Goal: Information Seeking & Learning: Learn about a topic

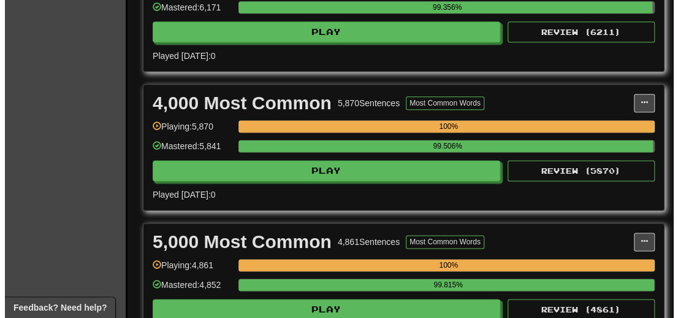
scroll to position [797, 0]
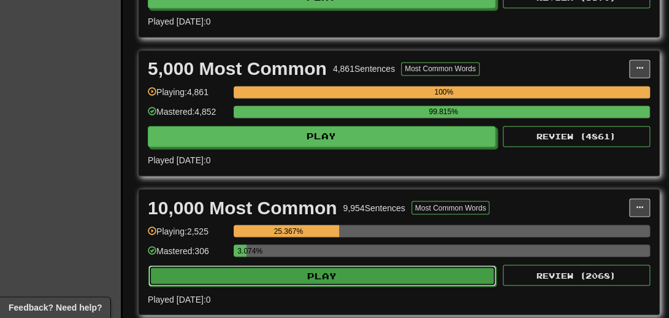
click at [306, 286] on button "Play" at bounding box center [322, 275] width 348 height 21
select select "**"
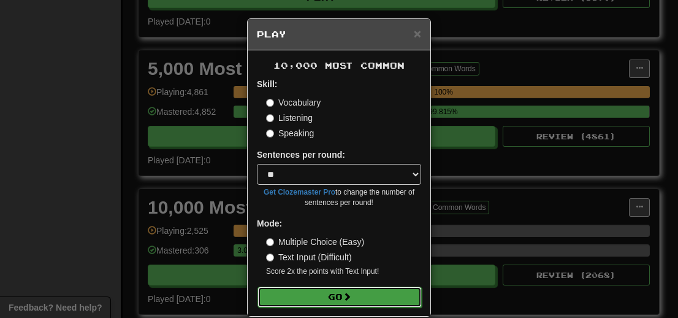
click at [300, 292] on button "Go" at bounding box center [340, 296] width 164 height 21
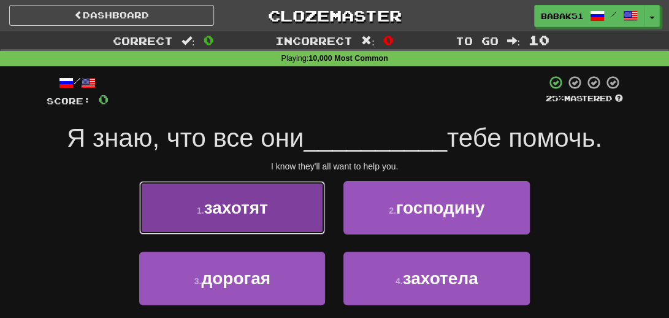
click at [234, 212] on span "захотят" at bounding box center [236, 207] width 64 height 19
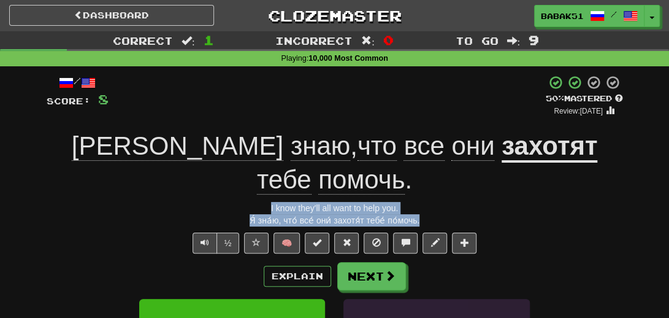
drag, startPoint x: 431, startPoint y: 186, endPoint x: 247, endPoint y: 170, distance: 184.0
click at [247, 170] on div "/ Score: 8 + 8 50 % Mastered Review: 2025-08-29 Я знаю , что все они захотят те…" at bounding box center [335, 290] width 576 height 430
copy div "I know they'll all want to help you. Я́ зна́ю, что́ все́ они́ захотя́т тебе́ по…"
click at [47, 214] on div "Я́ зна́ю, что́ все́ они́ захотя́т тебе́ по́мочь." at bounding box center [335, 220] width 576 height 12
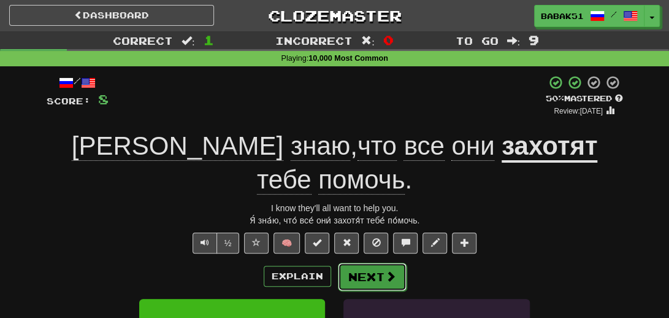
click at [386, 262] on button "Next" at bounding box center [372, 276] width 69 height 28
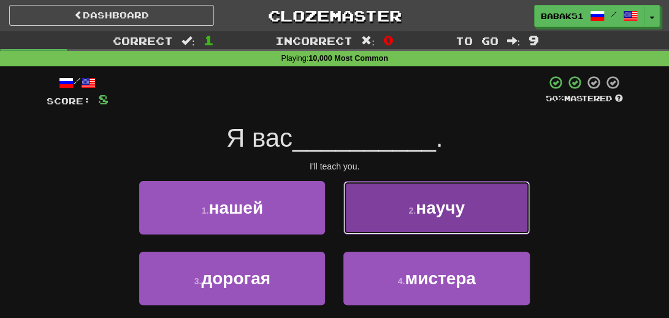
click at [426, 209] on span "научу" at bounding box center [440, 207] width 49 height 19
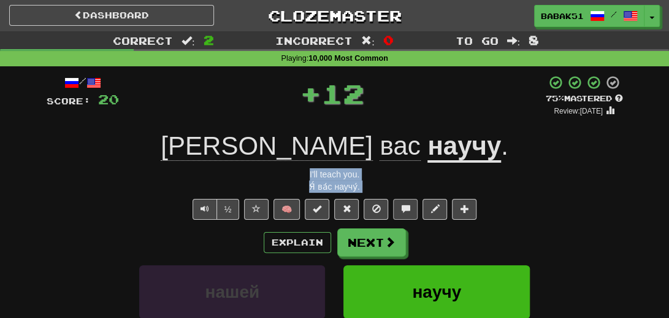
drag, startPoint x: 293, startPoint y: 167, endPoint x: 399, endPoint y: 201, distance: 110.7
click at [399, 201] on div "/ Score: 20 + 12 75 % Mastered Review: 2025-09-18 Я вас научу . I'll teach you.…" at bounding box center [335, 273] width 576 height 397
copy div "I'll teach you. Я́ ва́с научу́. ½ 🧠 Explain Next нашей научу дорогая мистера"
click at [59, 220] on div "/ Score: 20 + 12 75 % Mastered Review: 2025-09-18 Я вас научу . I'll teach you.…" at bounding box center [335, 273] width 576 height 397
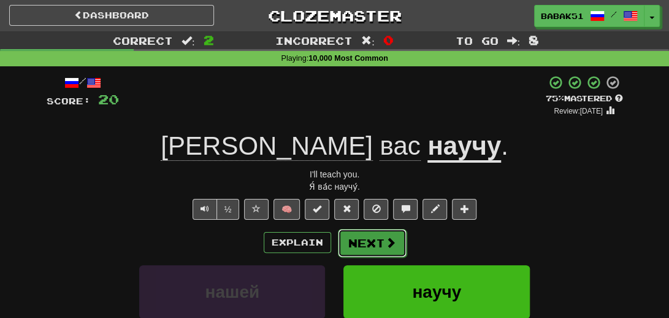
click at [389, 237] on span at bounding box center [390, 242] width 11 height 11
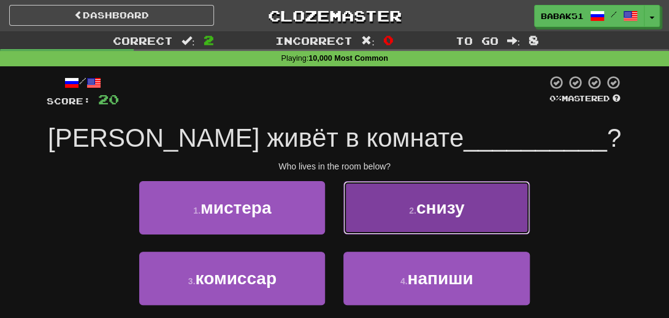
click at [428, 219] on button "2 . снизу" at bounding box center [436, 207] width 186 height 53
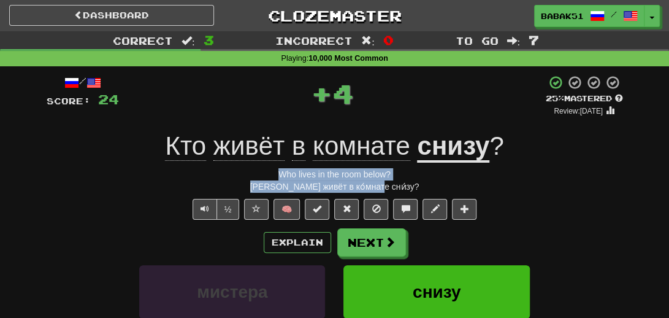
drag, startPoint x: 407, startPoint y: 189, endPoint x: 267, endPoint y: 176, distance: 140.5
click at [267, 176] on div "/ Score: 24 + 4 25 % Mastered Review: 2025-08-20 Кто живёт в комнате снизу ? Wh…" at bounding box center [335, 273] width 576 height 397
copy div "Who lives in the room below? Кто́ живёт в ко́мнате сни́зу?"
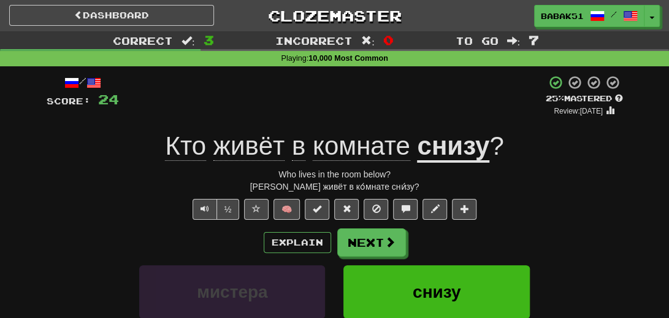
drag, startPoint x: 79, startPoint y: 209, endPoint x: 78, endPoint y: 219, distance: 9.8
click at [78, 212] on div "½ 🧠" at bounding box center [335, 209] width 576 height 21
click at [364, 248] on button "Next" at bounding box center [372, 243] width 69 height 28
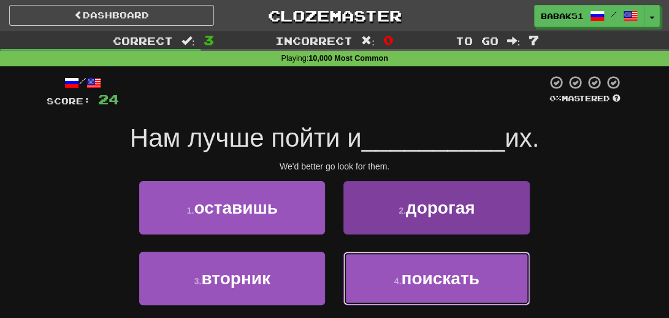
click at [442, 281] on span "поискать" at bounding box center [440, 278] width 78 height 19
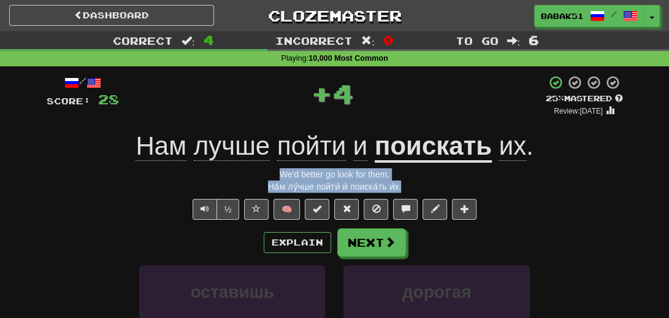
drag, startPoint x: 406, startPoint y: 186, endPoint x: 215, endPoint y: 154, distance: 193.4
click at [227, 169] on div "/ Score: 28 + 4 25 % Mastered Review: 2025-08-20 Нам лучше пойти и поискать их …" at bounding box center [335, 273] width 576 height 397
copy div "We'd better go look for them. На́м лу́чше пойти́ и́ поиска́ть и́х."
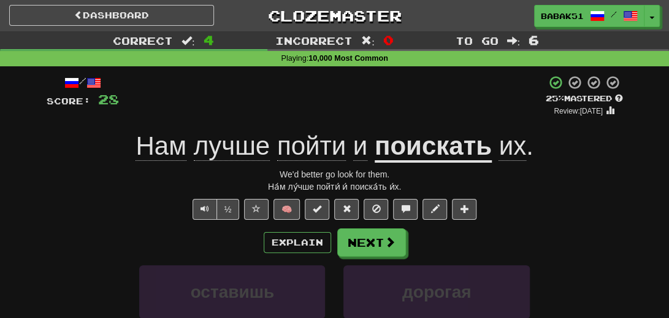
click at [65, 221] on div "/ Score: 28 + 4 25 % Mastered Review: 2025-08-20 Нам лучше пойти и поискать их …" at bounding box center [335, 273] width 576 height 397
click at [366, 247] on button "Next" at bounding box center [372, 243] width 69 height 28
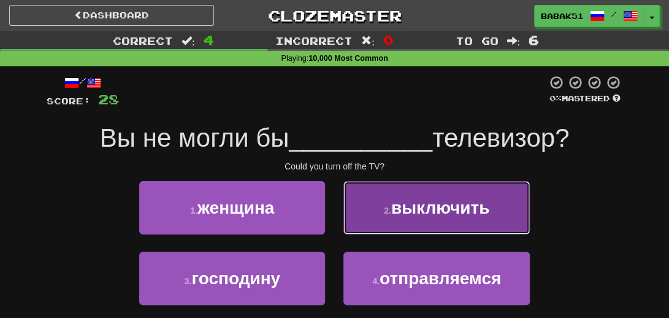
click at [429, 208] on span "выключить" at bounding box center [440, 207] width 99 height 19
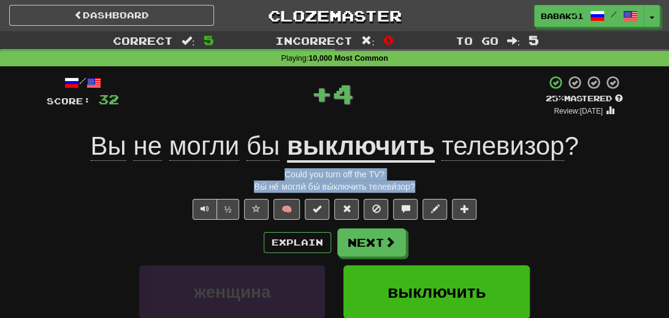
drag, startPoint x: 424, startPoint y: 188, endPoint x: 243, endPoint y: 168, distance: 182.0
click at [243, 168] on div "/ Score: 32 + 4 25 % Mastered Review: 2025-08-20 Вы не могли бы выключить телев…" at bounding box center [335, 273] width 576 height 397
copy div "Could you turn off the TV? Вы́ не́ могли́ бы́ вы́ключить телеви́зор?"
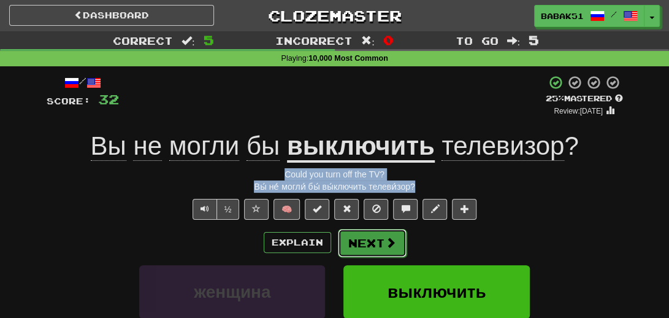
click at [373, 247] on button "Next" at bounding box center [372, 243] width 69 height 28
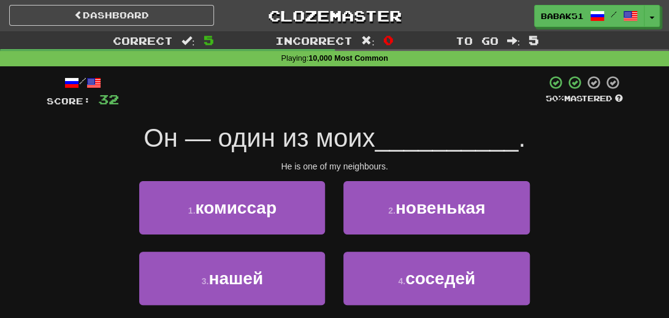
click at [603, 181] on div "1 . комиссар 2 . новенькая" at bounding box center [334, 216] width 613 height 71
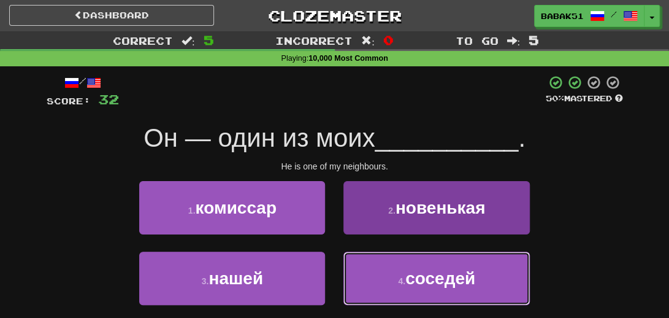
drag, startPoint x: 453, startPoint y: 277, endPoint x: 459, endPoint y: 266, distance: 12.1
click at [455, 277] on span "соседей" at bounding box center [440, 278] width 70 height 19
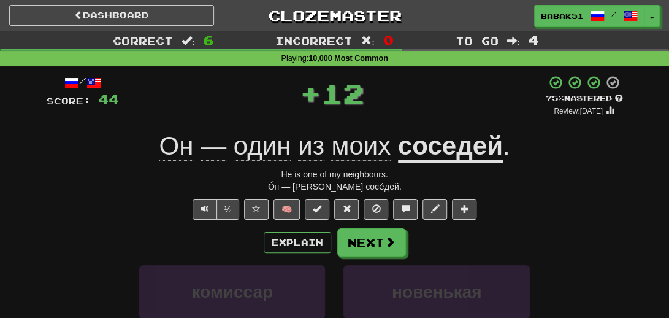
drag, startPoint x: 416, startPoint y: 188, endPoint x: 255, endPoint y: 175, distance: 161.1
click at [255, 175] on div "/ Score: 44 + 12 75 % Mastered Review: 2025-09-18 Он — один из моих соседей . H…" at bounding box center [335, 273] width 576 height 397
copy div "He is one of my neighbours. О́н — оди́н и́з мои́х сосе́дей."
click at [76, 220] on div "/ Score: 44 + 12 75 % Mastered Review: 2025-09-18 Он — один из моих соседей . H…" at bounding box center [335, 273] width 576 height 397
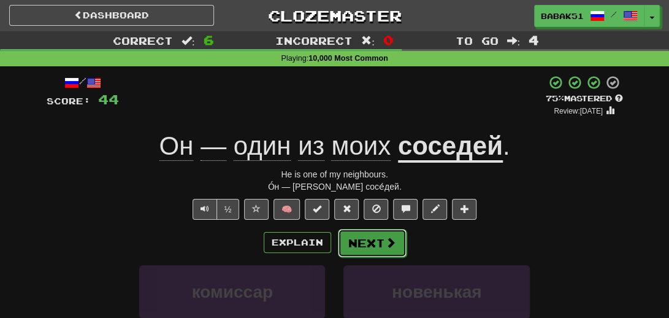
click at [388, 245] on span at bounding box center [390, 242] width 11 height 11
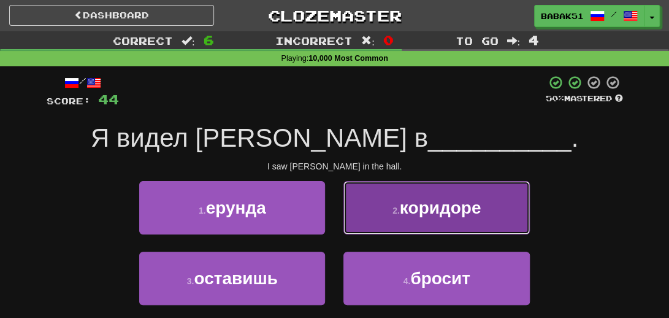
click at [441, 220] on button "2 . коридоре" at bounding box center [436, 207] width 186 height 53
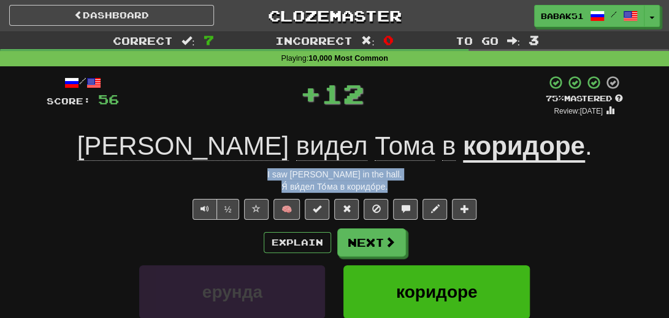
drag, startPoint x: 358, startPoint y: 192, endPoint x: 256, endPoint y: 180, distance: 101.9
click at [256, 180] on div "Я́ ви́дел То́ма в коридо́ре." at bounding box center [335, 186] width 576 height 12
copy div "I saw Tom in the hall. Я́ ви́дел То́ма в коридо́ре."
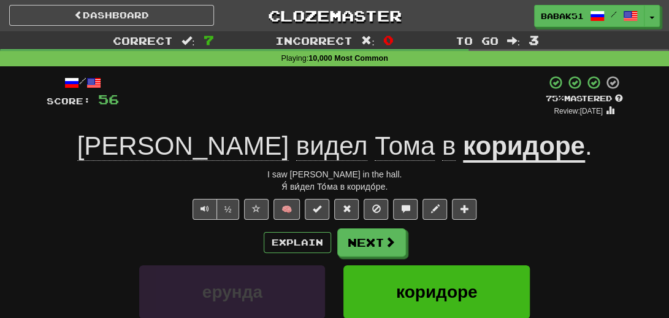
click at [42, 141] on div "/ Score: 56 + 12 75 % Mastered Review: 2025-09-18 Я видел Тома в коридоре . I s…" at bounding box center [334, 277] width 595 height 423
click at [362, 240] on button "Next" at bounding box center [372, 243] width 69 height 28
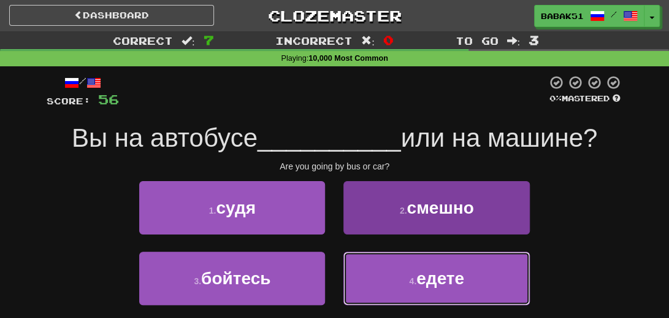
drag, startPoint x: 442, startPoint y: 288, endPoint x: 435, endPoint y: 283, distance: 8.3
click at [441, 288] on button "4 . едете" at bounding box center [436, 277] width 186 height 53
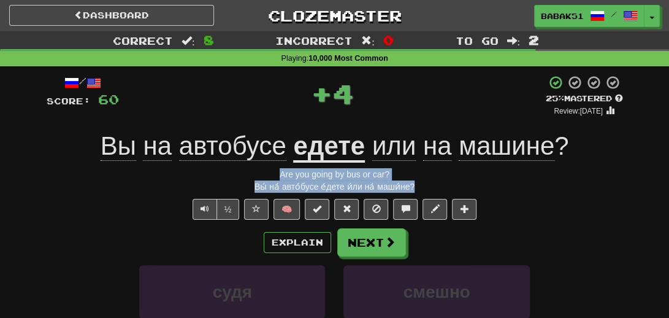
drag, startPoint x: 419, startPoint y: 186, endPoint x: 232, endPoint y: 174, distance: 188.1
click at [232, 174] on div "/ Score: 60 + 4 25 % Mastered Review: 2025-08-20 Вы на автобусе едете или на ма…" at bounding box center [335, 273] width 576 height 397
copy div "Are you going by bus or car? Вы́ на́ авто́бусе е́дете и́ли на́ маши́не?"
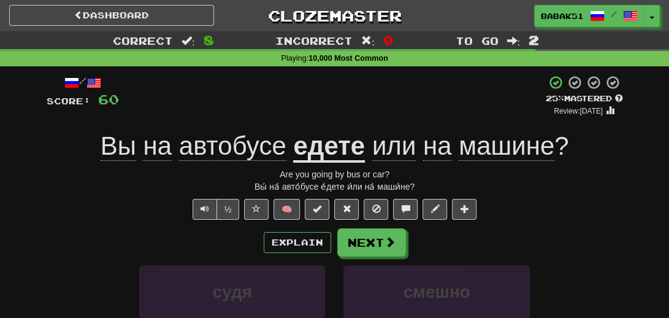
click at [48, 222] on div "/ Score: 60 + 4 25 % Mastered Review: 2025-08-20 Вы на автобусе едете или на ма…" at bounding box center [335, 273] width 576 height 397
click at [352, 235] on button "Next" at bounding box center [372, 243] width 69 height 28
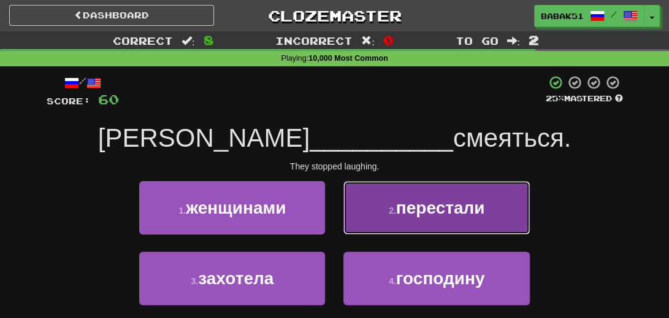
click at [432, 215] on span "перестали" at bounding box center [440, 207] width 89 height 19
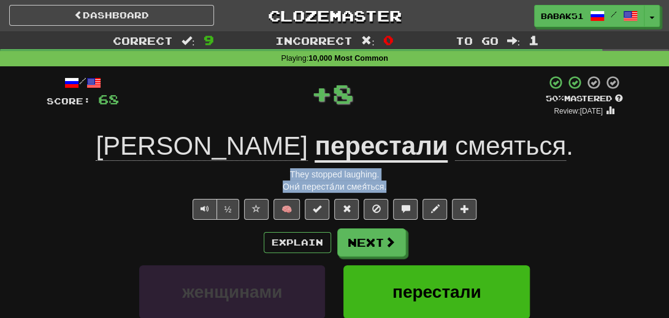
drag, startPoint x: 404, startPoint y: 187, endPoint x: 274, endPoint y: 171, distance: 130.4
click at [274, 171] on div "/ Score: 68 + 8 50 % Mastered Review: 2025-08-29 Они перестали смеяться . They …" at bounding box center [335, 273] width 576 height 397
copy div "They stopped laughing. Они́ переста́ли смея́ться."
click at [56, 253] on div "Explain Next" at bounding box center [335, 242] width 576 height 28
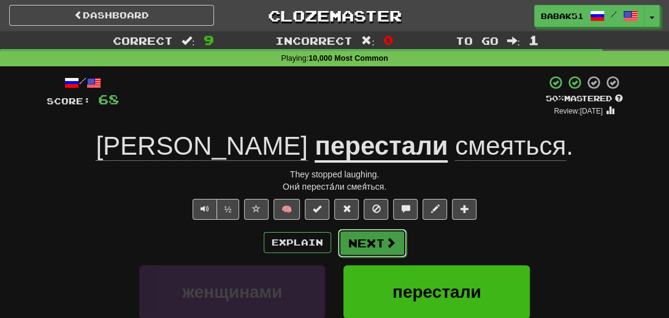
click at [363, 241] on button "Next" at bounding box center [372, 243] width 69 height 28
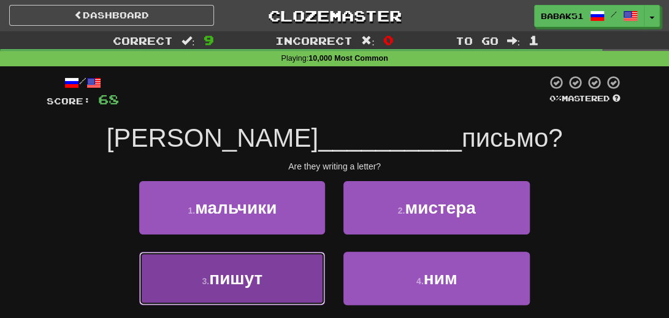
click at [239, 284] on span "пишут" at bounding box center [235, 278] width 53 height 19
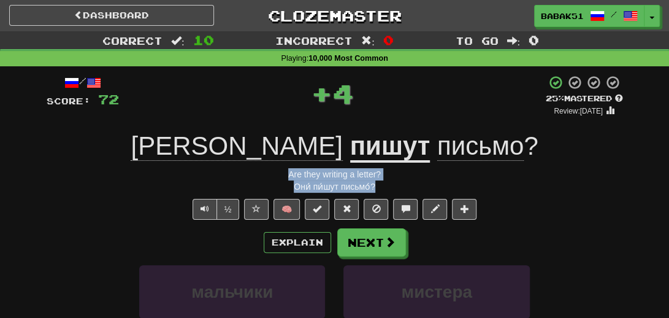
drag, startPoint x: 394, startPoint y: 183, endPoint x: 268, endPoint y: 178, distance: 125.8
click at [268, 178] on div "/ Score: 72 + 4 25 % Mastered Review: 2025-08-20 Они пишут письмо ? Are they wr…" at bounding box center [335, 273] width 576 height 397
copy div "Are they writing a letter? Они́ пи́шут письмо́?"
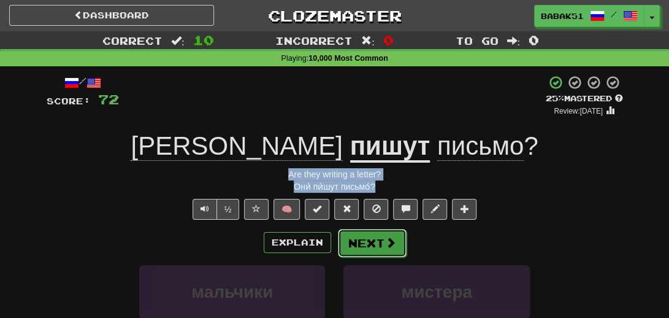
click at [370, 250] on button "Next" at bounding box center [372, 243] width 69 height 28
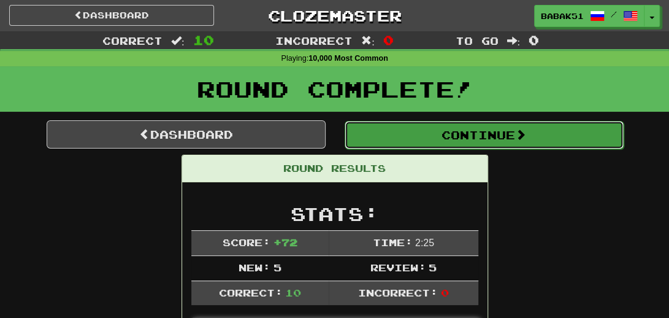
click at [503, 139] on button "Continue" at bounding box center [484, 135] width 279 height 28
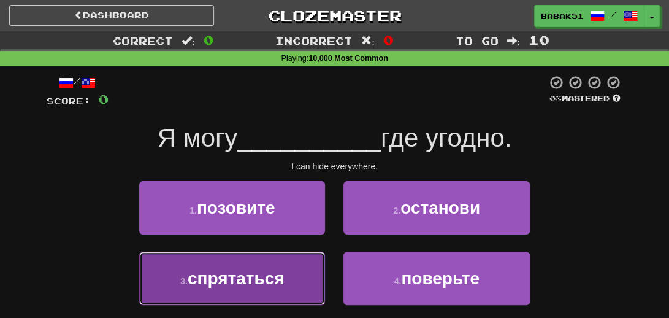
click at [226, 288] on button "3 . спрятаться" at bounding box center [232, 277] width 186 height 53
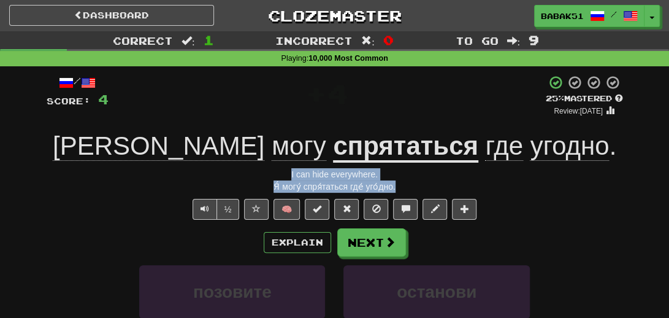
drag, startPoint x: 407, startPoint y: 187, endPoint x: 256, endPoint y: 180, distance: 151.0
click at [256, 180] on div "/ Score: 4 + 4 25 % Mastered Review: 2025-08-20 Я могу спрятаться где угодно . …" at bounding box center [335, 273] width 576 height 397
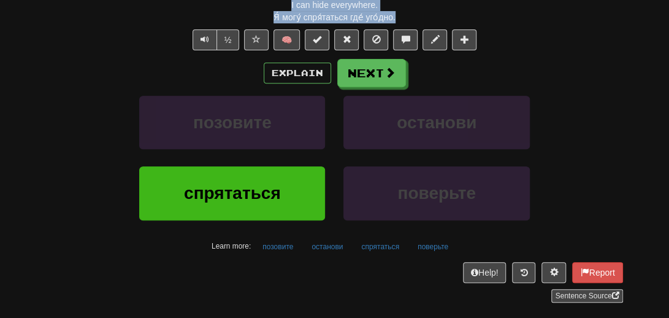
scroll to position [184, 0]
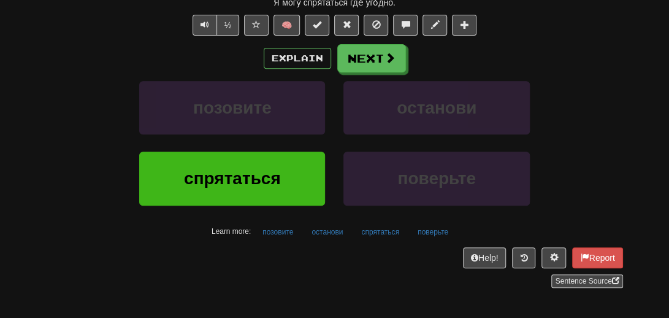
click at [83, 192] on div "спрятаться поверьте" at bounding box center [334, 186] width 613 height 71
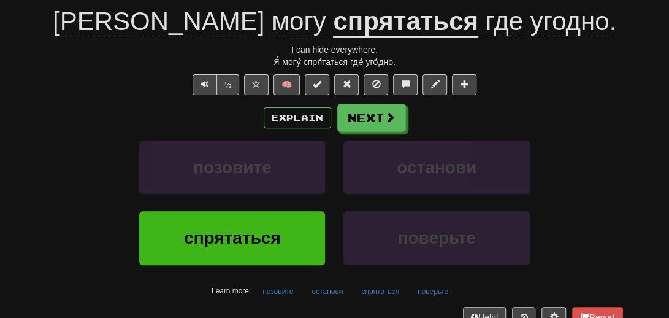
scroll to position [0, 0]
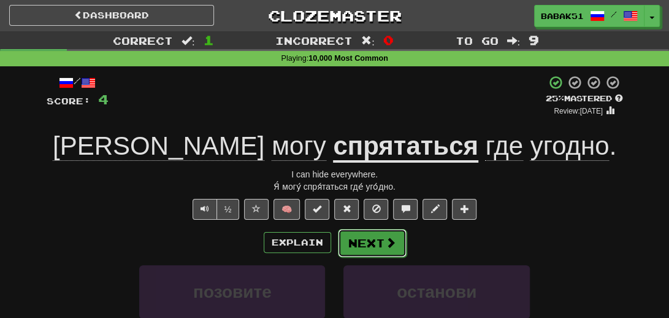
click at [373, 245] on button "Next" at bounding box center [372, 243] width 69 height 28
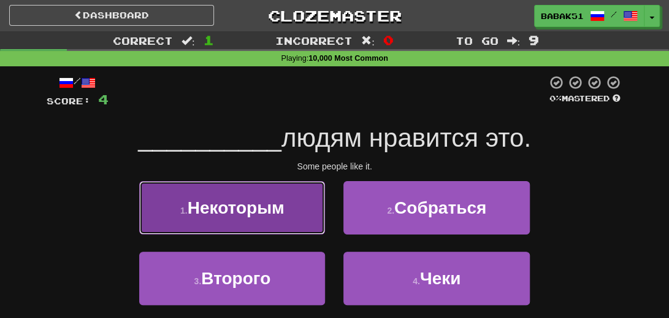
click at [218, 210] on span "Некоторым" at bounding box center [236, 207] width 97 height 19
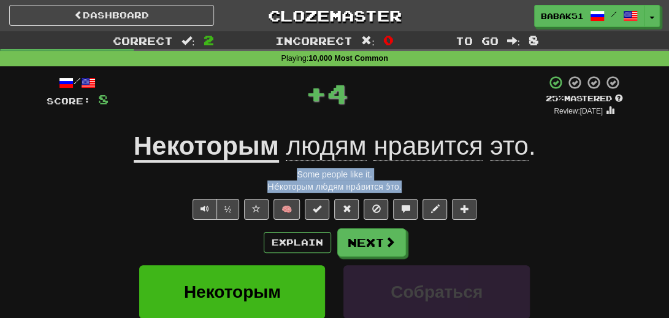
drag, startPoint x: 413, startPoint y: 188, endPoint x: 269, endPoint y: 176, distance: 145.2
click at [269, 176] on div "/ Score: 8 + 4 25 % Mastered Review: 2025-08-20 Некоторым людям нравится это . …" at bounding box center [335, 273] width 576 height 397
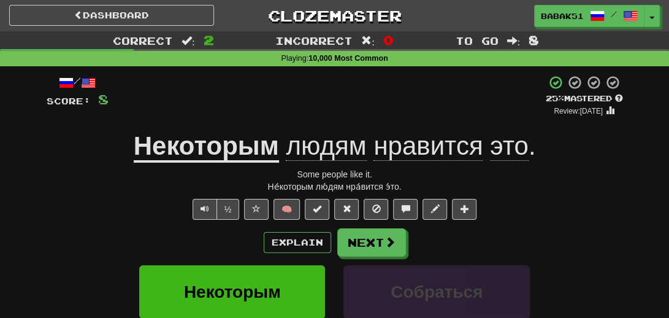
click at [32, 262] on div "Correct : 2 Incorrect : 0 To go : 8 Playing : 10,000 Most Common / Score: 8 + 4…" at bounding box center [334, 259] width 669 height 457
click at [399, 243] on button "Next" at bounding box center [372, 243] width 69 height 28
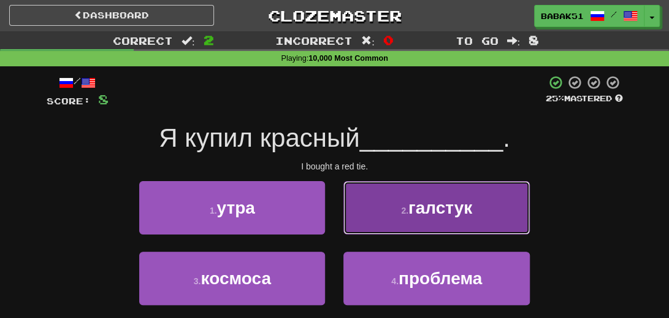
click at [440, 207] on span "галстук" at bounding box center [440, 207] width 64 height 19
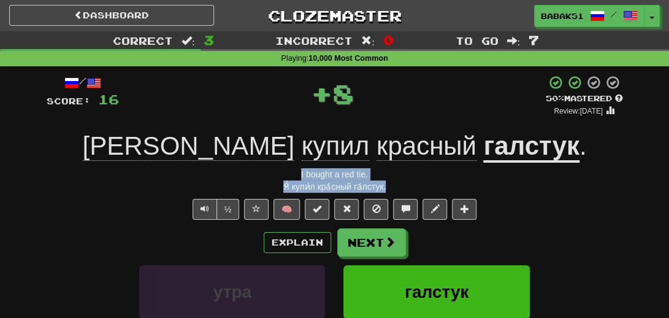
drag, startPoint x: 400, startPoint y: 192, endPoint x: 280, endPoint y: 180, distance: 120.8
click at [280, 180] on div "/ Score: 16 + 8 50 % Mastered Review: 2025-08-29 Я купил красный галстук . I bo…" at bounding box center [335, 273] width 576 height 397
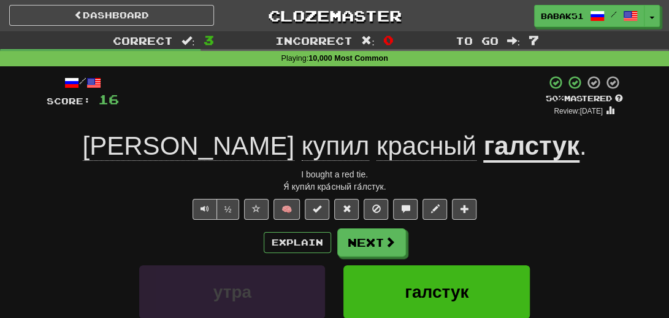
click at [77, 267] on div "утра галстук" at bounding box center [334, 300] width 613 height 71
click at [372, 250] on button "Next" at bounding box center [372, 243] width 69 height 28
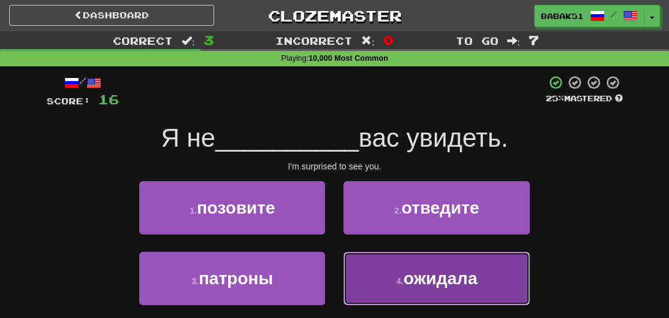
click at [453, 281] on span "ожидала" at bounding box center [441, 278] width 74 height 19
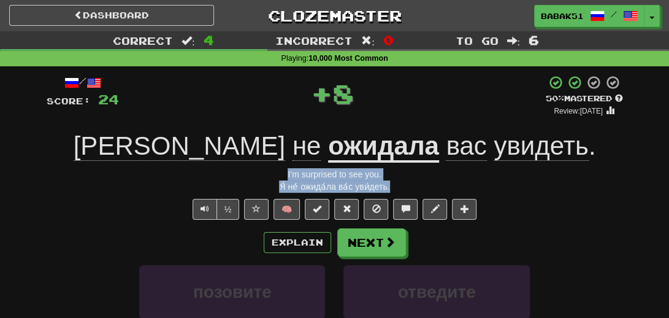
drag, startPoint x: 406, startPoint y: 181, endPoint x: 239, endPoint y: 169, distance: 167.2
click at [239, 169] on div "/ Score: 24 + 8 50 % Mastered Review: 2025-08-29 Я не ожидала вас увидеть . I'm…" at bounding box center [335, 273] width 576 height 397
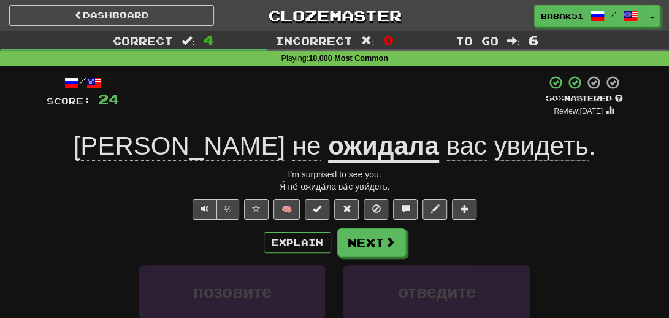
click at [64, 223] on div "/ Score: 24 + 8 50 % Mastered Review: 2025-08-29 Я не ожидала вас увидеть . I'm…" at bounding box center [335, 273] width 576 height 397
click at [372, 245] on button "Next" at bounding box center [372, 243] width 69 height 28
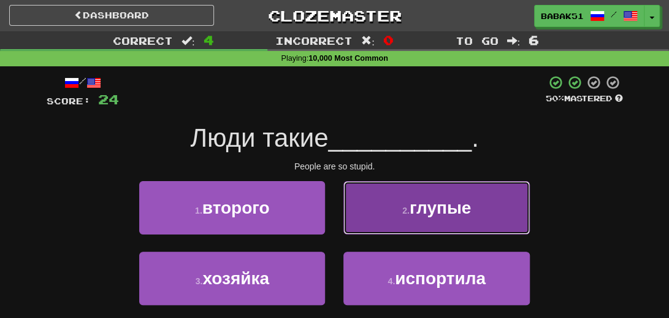
click at [430, 228] on button "2 . глупые" at bounding box center [436, 207] width 186 height 53
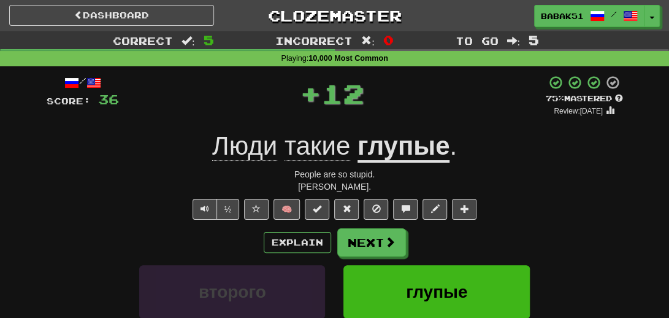
drag, startPoint x: 388, startPoint y: 192, endPoint x: 292, endPoint y: 175, distance: 97.1
click at [292, 175] on div "/ Score: 36 + 12 75 % Mastered Review: 2025-09-18 Люди такие глупые . People ar…" at bounding box center [335, 273] width 576 height 397
click at [64, 191] on div "Лю́ди таки́е глу́пые." at bounding box center [335, 186] width 576 height 12
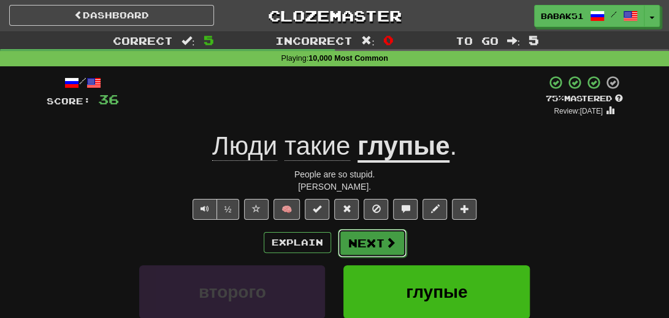
click at [373, 242] on button "Next" at bounding box center [372, 243] width 69 height 28
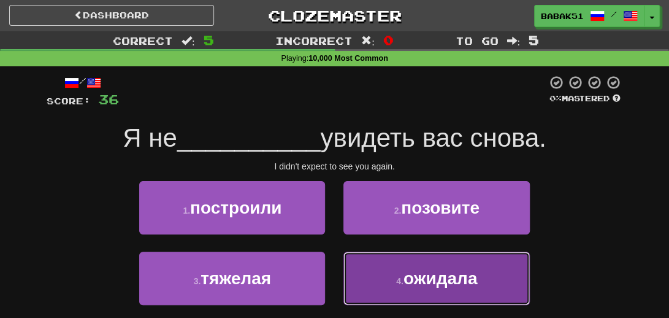
click at [471, 280] on span "ожидала" at bounding box center [441, 278] width 74 height 19
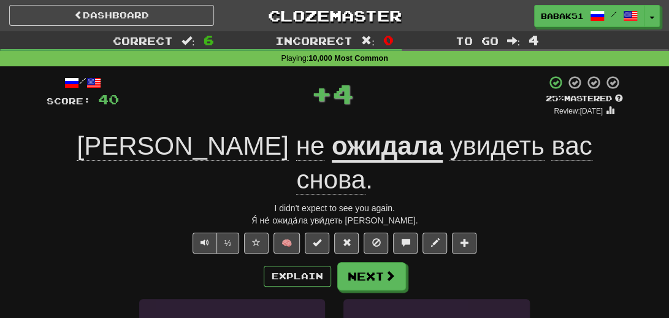
click at [413, 189] on div "/ Score: 40 + 4 25 % Mastered Review: 2025-08-20 Я не ожидала увидеть вас снова…" at bounding box center [335, 290] width 576 height 430
click at [435, 214] on div "Я́ не́ ожида́ла уви́деть ва́с сно́ва." at bounding box center [335, 220] width 576 height 12
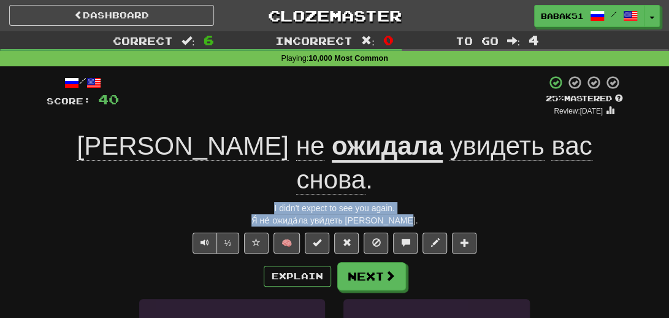
drag, startPoint x: 424, startPoint y: 186, endPoint x: 294, endPoint y: 186, distance: 130.0
click at [247, 214] on div "Я́ не́ ожида́ла уви́деть ва́с сно́ва." at bounding box center [335, 220] width 576 height 12
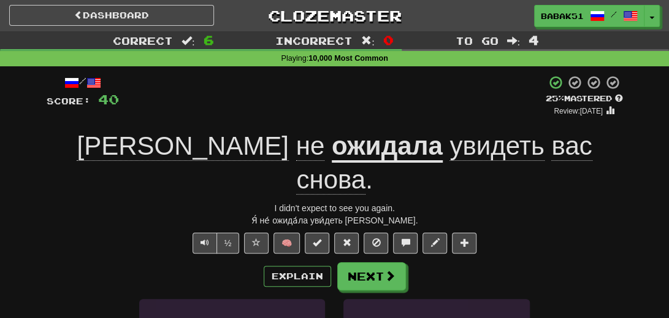
click at [418, 202] on div "I didn't expect to see you again." at bounding box center [335, 208] width 576 height 12
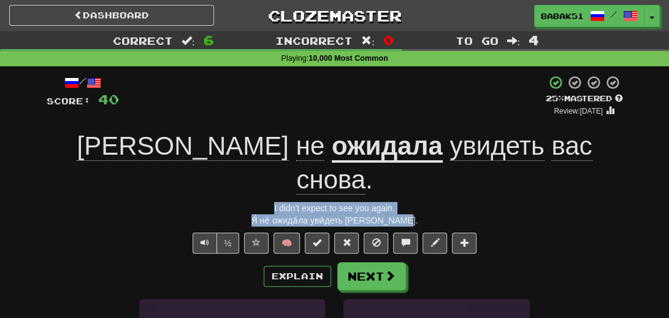
drag, startPoint x: 412, startPoint y: 183, endPoint x: 261, endPoint y: 177, distance: 151.0
click at [261, 177] on div "/ Score: 40 + 4 25 % Mastered Review: 2025-08-20 Я не ожидала увидеть вас снова…" at bounding box center [335, 290] width 576 height 430
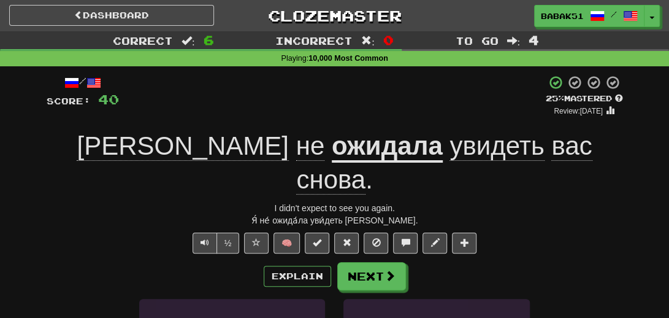
click at [61, 221] on div "/ Score: 40 + 4 25 % Mastered Review: 2025-08-20 Я не ожидала увидеть вас снова…" at bounding box center [335, 290] width 576 height 430
click at [373, 262] on button "Next" at bounding box center [372, 276] width 69 height 28
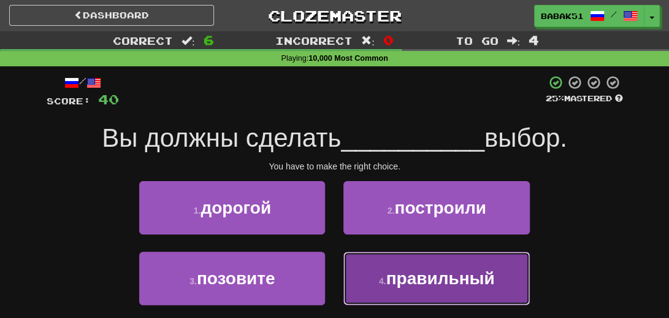
click at [436, 285] on span "правильный" at bounding box center [440, 278] width 109 height 19
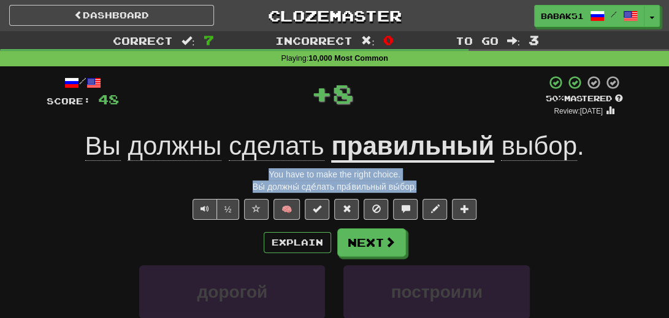
drag, startPoint x: 416, startPoint y: 188, endPoint x: 231, endPoint y: 176, distance: 185.0
click at [231, 176] on div "/ Score: 48 + 8 50 % Mastered Review: 2025-08-29 Вы должны сделать правильный в…" at bounding box center [335, 273] width 576 height 397
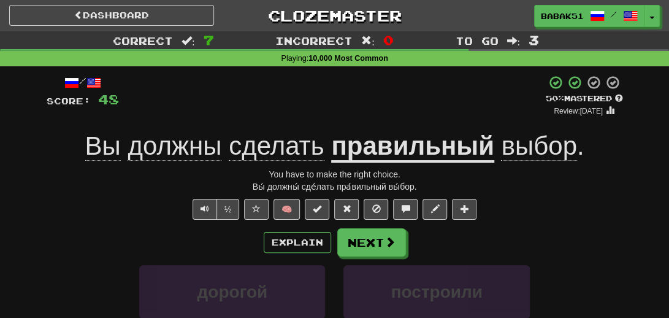
click at [385, 250] on button "Next" at bounding box center [372, 243] width 69 height 28
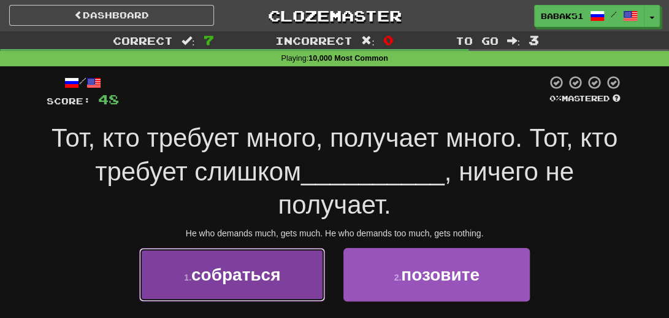
click at [221, 281] on span "собраться" at bounding box center [235, 274] width 89 height 19
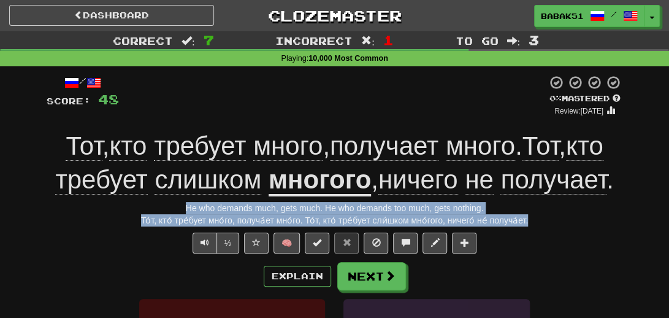
drag, startPoint x: 527, startPoint y: 220, endPoint x: 163, endPoint y: 207, distance: 364.5
click at [163, 207] on div "/ Score: 48 0 % Mastered Review: 2025-08-19 Тот , кто требует много , получает …" at bounding box center [335, 290] width 576 height 430
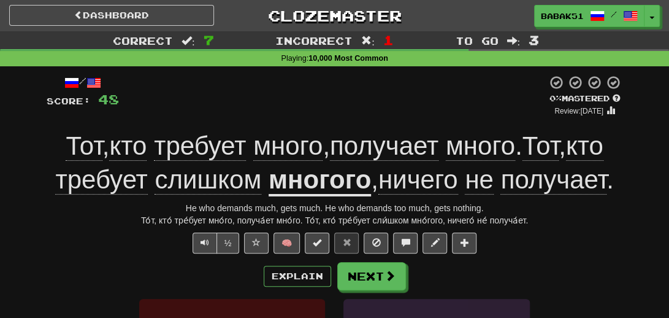
click at [66, 268] on div "Explain Next" at bounding box center [335, 276] width 576 height 28
click at [365, 273] on button "Next" at bounding box center [372, 276] width 69 height 28
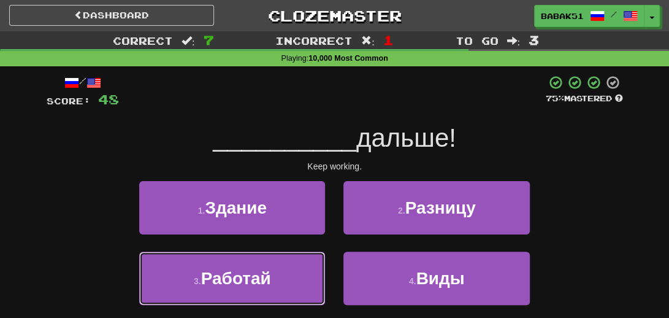
drag, startPoint x: 220, startPoint y: 276, endPoint x: 224, endPoint y: 256, distance: 20.8
click at [221, 272] on span "Работай" at bounding box center [236, 278] width 70 height 19
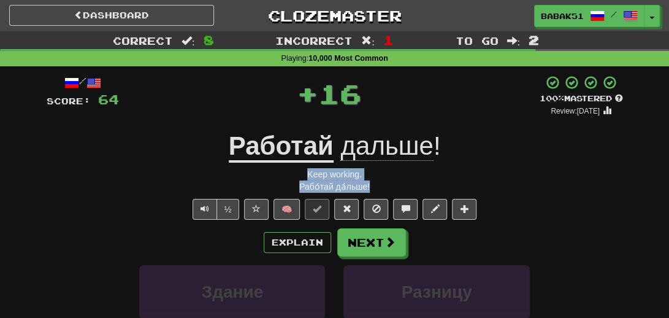
drag, startPoint x: 403, startPoint y: 184, endPoint x: 300, endPoint y: 171, distance: 103.2
click at [297, 171] on div "/ Score: 64 + 16 100 % Mastered Review: 2026-02-15 Работай дальше ! Keep workin…" at bounding box center [335, 273] width 576 height 397
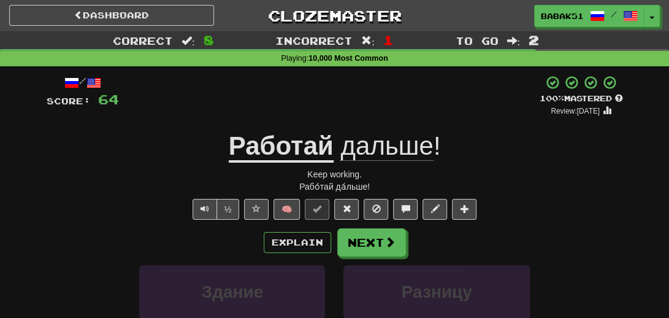
click at [48, 217] on div "½ 🧠" at bounding box center [335, 209] width 576 height 21
click at [388, 242] on span at bounding box center [390, 242] width 11 height 11
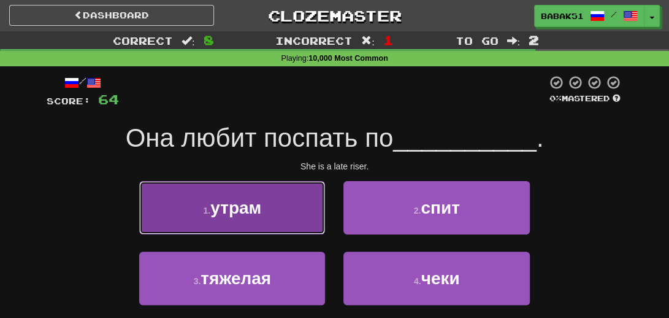
click at [251, 204] on span "утрам" at bounding box center [235, 207] width 51 height 19
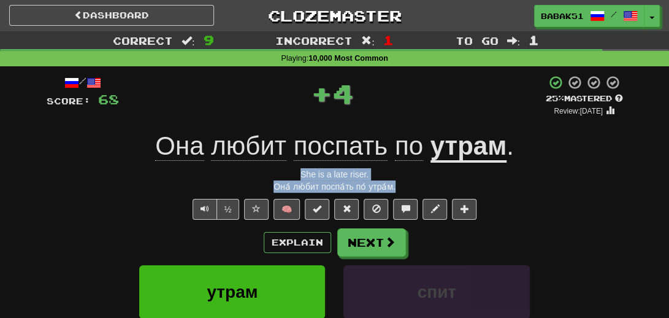
drag, startPoint x: 402, startPoint y: 185, endPoint x: 259, endPoint y: 176, distance: 143.8
click at [259, 176] on div "/ Score: 68 + 4 25 % Mastered Review: 2025-08-20 Она любит поспать по утрам . S…" at bounding box center [335, 273] width 576 height 397
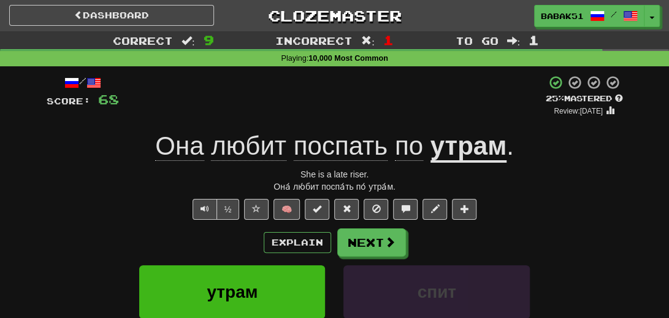
click at [61, 215] on div "½ 🧠" at bounding box center [335, 209] width 576 height 21
click at [370, 242] on button "Next" at bounding box center [371, 242] width 69 height 28
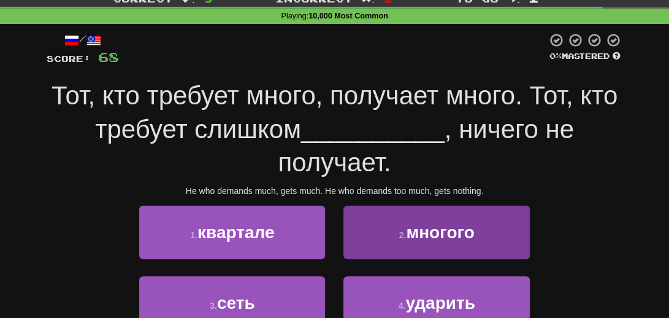
scroll to position [61, 0]
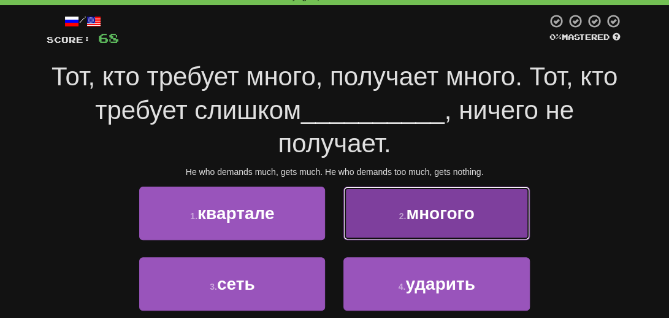
click at [460, 218] on span "многого" at bounding box center [440, 213] width 69 height 19
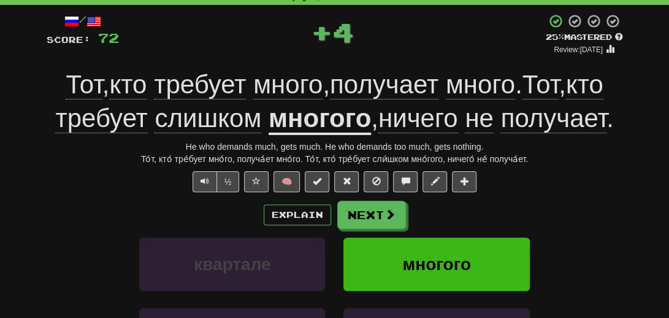
click at [538, 159] on div "То́т, кто́ тре́бует мно́го, получа́ет мно́го. То́т, кто́ тре́бует сли́шком мно́…" at bounding box center [335, 159] width 576 height 12
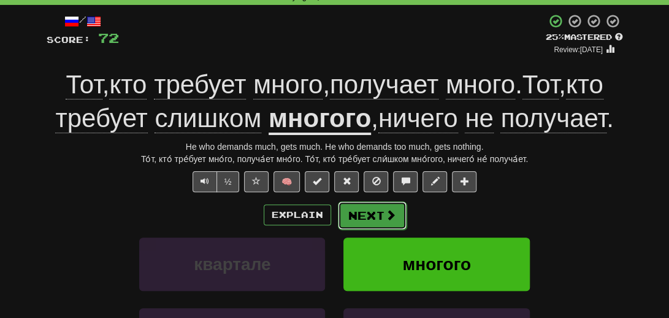
click at [362, 213] on button "Next" at bounding box center [372, 215] width 69 height 28
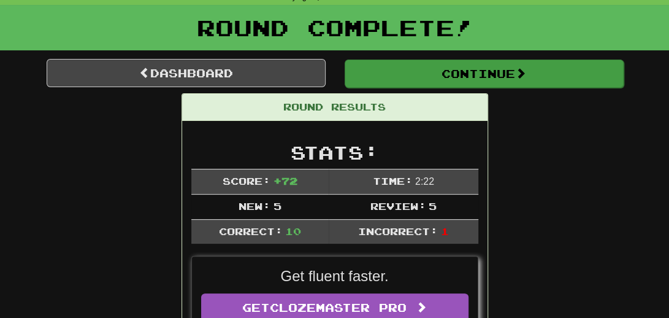
click at [455, 79] on button "Continue" at bounding box center [484, 73] width 279 height 28
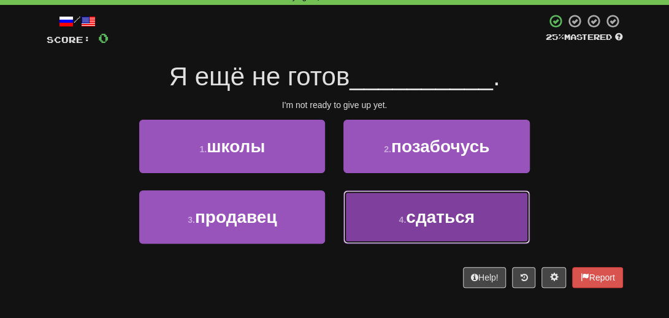
click at [421, 228] on button "4 . сдаться" at bounding box center [436, 216] width 186 height 53
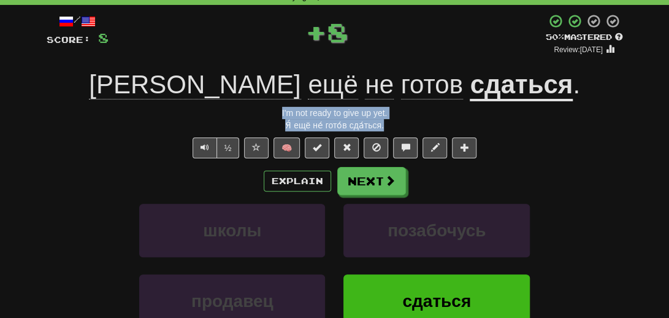
drag, startPoint x: 396, startPoint y: 127, endPoint x: 266, endPoint y: 118, distance: 130.3
click at [266, 118] on div "/ Score: 8 + 8 50 % Mastered Review: 2025-08-29 Я ещё не готов сдаться . I'm no…" at bounding box center [335, 211] width 576 height 397
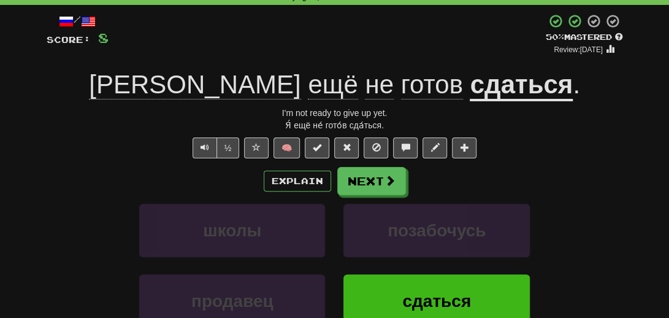
click at [37, 183] on div "/ Score: 8 + 8 50 % Mastered Review: 2025-08-29 Я ещё не готов сдаться . I'm no…" at bounding box center [334, 216] width 595 height 423
click at [380, 182] on button "Next" at bounding box center [372, 181] width 69 height 28
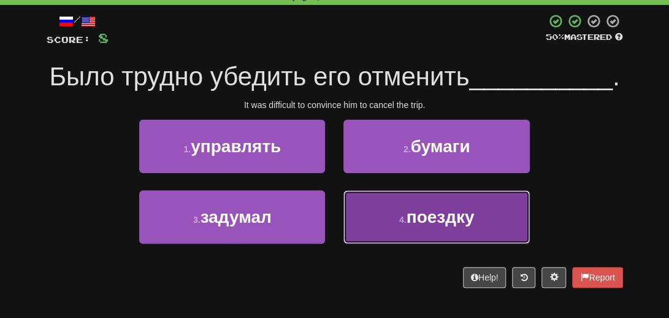
click at [432, 226] on span "поездку" at bounding box center [441, 216] width 68 height 19
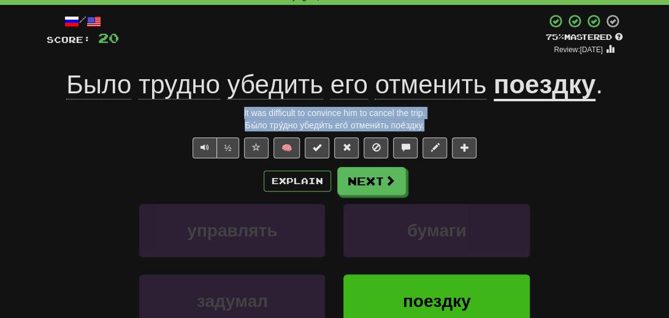
drag, startPoint x: 439, startPoint y: 124, endPoint x: 222, endPoint y: 107, distance: 217.8
click at [222, 107] on div "/ Score: 20 + 12 75 % Mastered Review: 2025-09-18 Было трудно убедить его отмен…" at bounding box center [335, 211] width 576 height 397
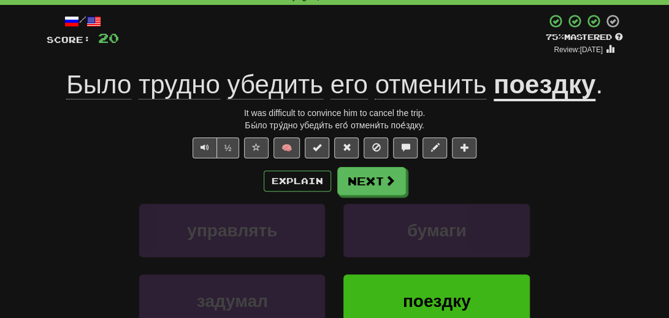
click at [64, 174] on div "Explain Next" at bounding box center [335, 181] width 576 height 28
click at [401, 180] on button "Next" at bounding box center [372, 181] width 69 height 28
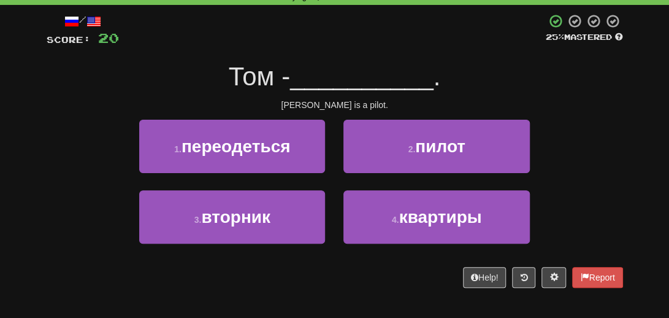
click at [389, 180] on div "2 . пилот" at bounding box center [436, 155] width 204 height 71
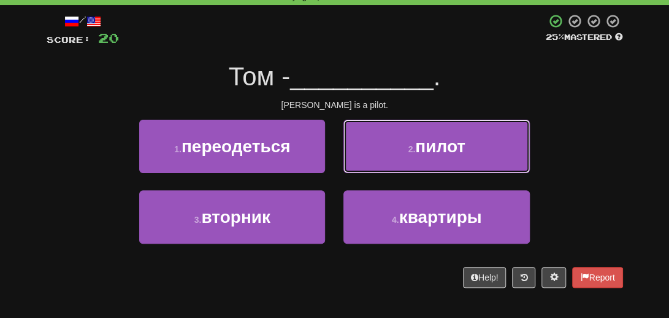
click at [389, 159] on button "2 . пилот" at bounding box center [436, 146] width 186 height 53
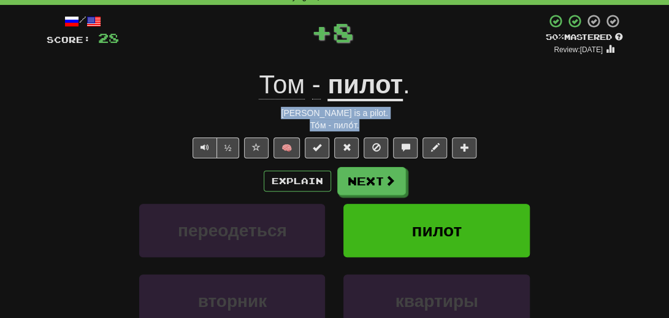
drag, startPoint x: 370, startPoint y: 122, endPoint x: 272, endPoint y: 109, distance: 99.0
click at [272, 109] on div "/ Score: 28 + 8 50 % Mastered Review: 2025-08-29 Том - пилот . Tom is a pilot. …" at bounding box center [335, 211] width 576 height 397
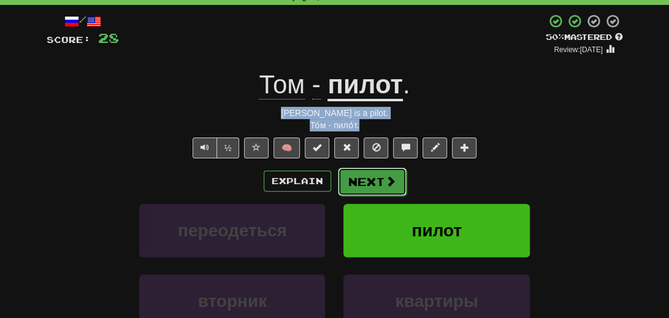
click at [370, 188] on button "Next" at bounding box center [372, 181] width 69 height 28
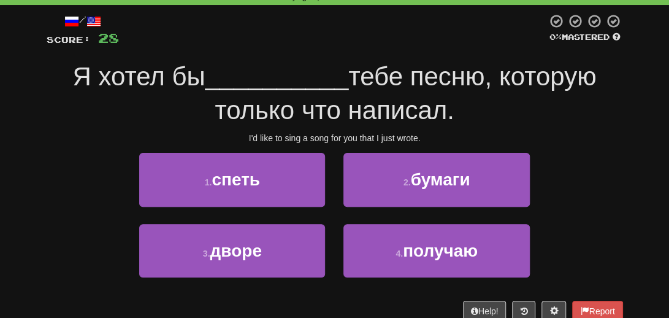
click at [605, 145] on div "/ Score: 28 0 % Mastered Я хотел бы __________ тебе песню, которую только что н…" at bounding box center [335, 166] width 576 height 307
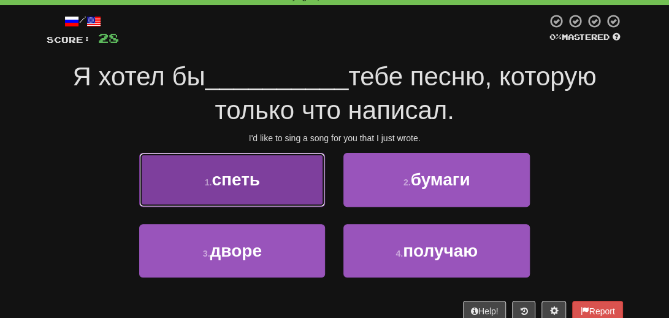
click at [214, 182] on span "спеть" at bounding box center [236, 179] width 48 height 19
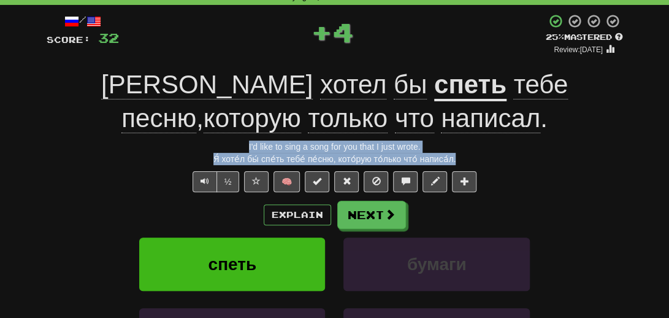
drag, startPoint x: 482, startPoint y: 158, endPoint x: 203, endPoint y: 140, distance: 279.6
click at [203, 140] on div "/ Score: 32 + 4 25 % Mastered Review: 2025-08-20 Я хотел бы спеть тебе песню , …" at bounding box center [335, 228] width 576 height 430
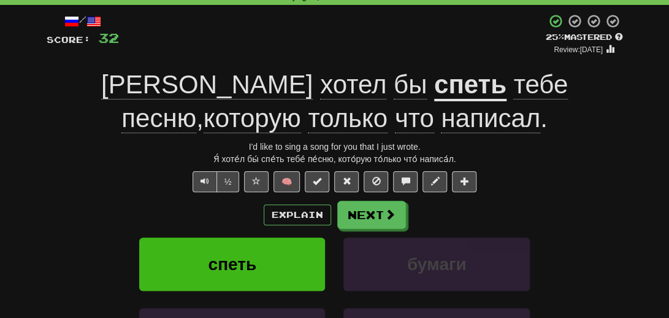
click at [55, 182] on div "½ 🧠" at bounding box center [335, 181] width 576 height 21
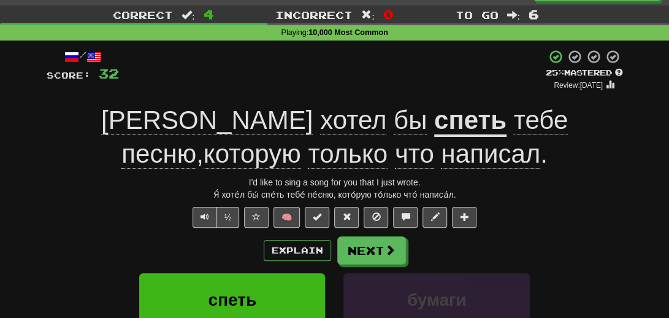
scroll to position [0, 0]
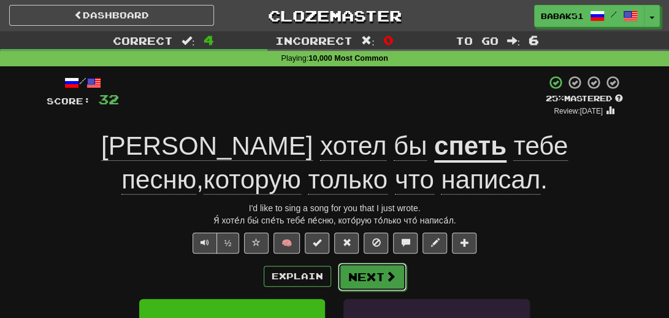
click at [377, 277] on button "Next" at bounding box center [372, 276] width 69 height 28
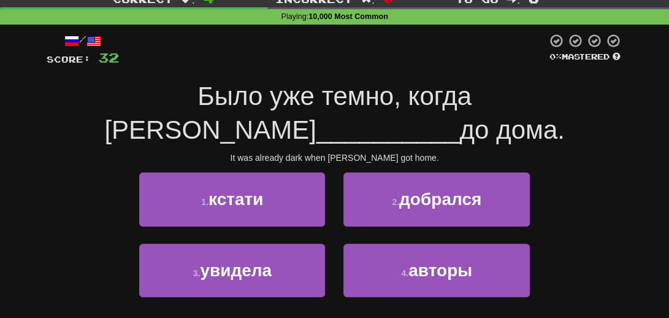
scroll to position [123, 0]
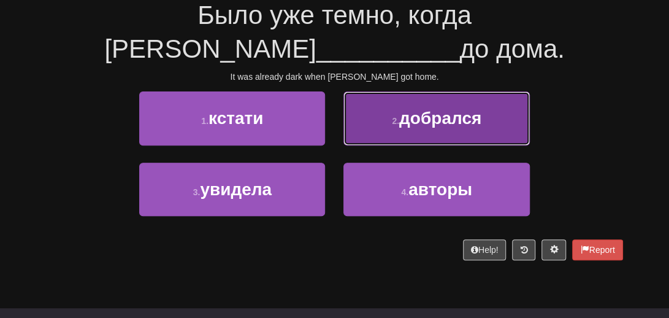
click at [445, 127] on span "добрался" at bounding box center [440, 118] width 82 height 19
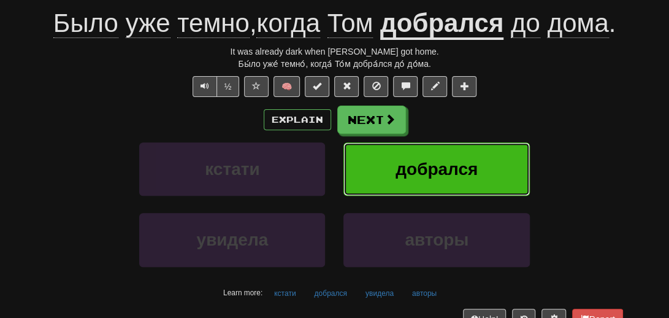
scroll to position [130, 0]
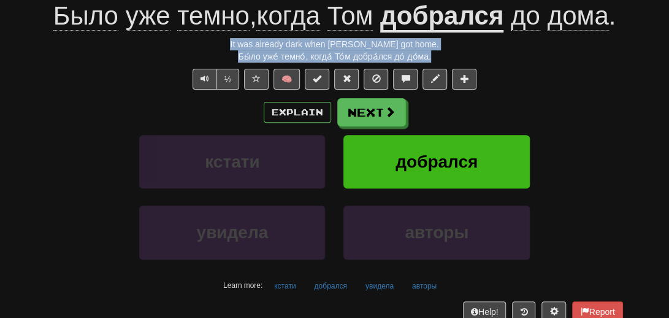
drag, startPoint x: 442, startPoint y: 56, endPoint x: 226, endPoint y: 35, distance: 216.9
click at [226, 35] on div "/ Score: 36 + 4 25 % Mastered Review: 2025-08-20 Было уже темно , когда Том доб…" at bounding box center [335, 143] width 576 height 397
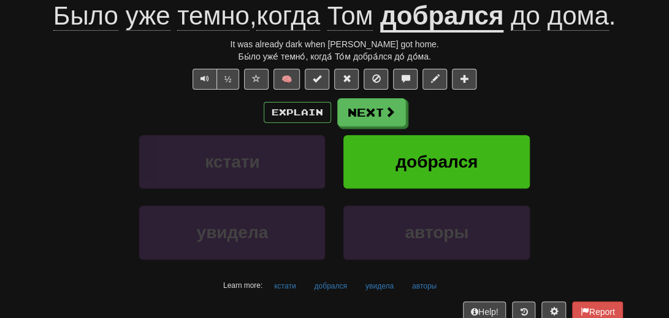
click at [69, 213] on div "увидела авторы" at bounding box center [334, 240] width 613 height 71
click at [383, 95] on div "/ Score: 36 + 4 25 % Mastered Review: 2025-08-20 Было уже темно , когда Том доб…" at bounding box center [335, 143] width 576 height 397
click at [385, 112] on span at bounding box center [390, 112] width 11 height 11
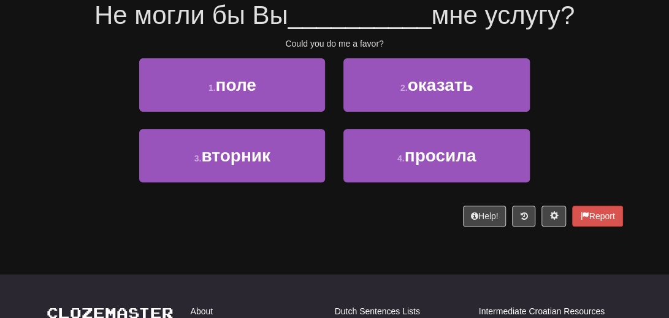
scroll to position [0, 0]
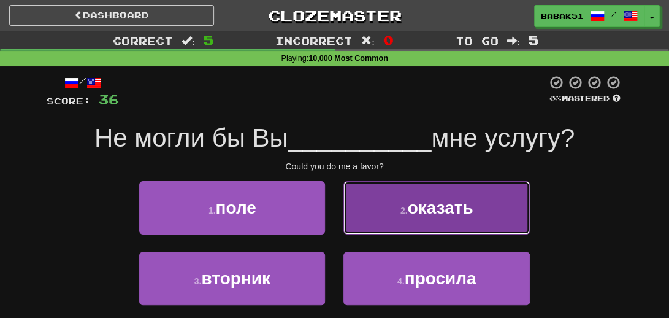
click at [444, 218] on button "2 . оказать" at bounding box center [436, 207] width 186 height 53
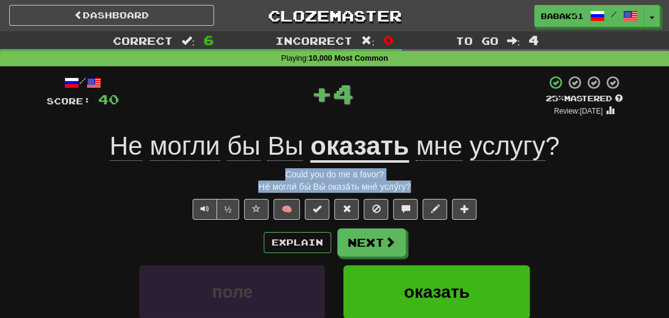
drag, startPoint x: 423, startPoint y: 188, endPoint x: 270, endPoint y: 169, distance: 153.9
click at [270, 169] on div "/ Score: 40 + 4 25 % Mastered Review: 2025-08-20 Не могли бы Вы оказать мне усл…" at bounding box center [335, 273] width 576 height 397
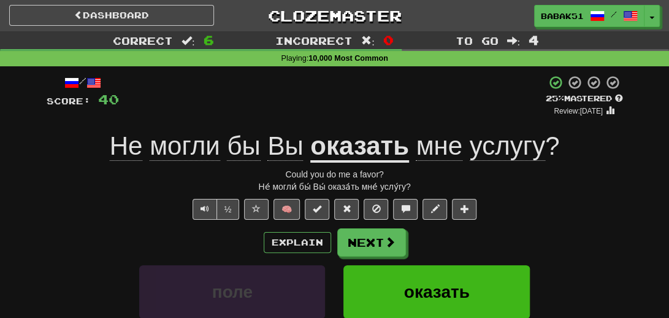
click at [77, 265] on div "поле оказать" at bounding box center [334, 300] width 613 height 71
click at [392, 237] on span at bounding box center [390, 242] width 11 height 11
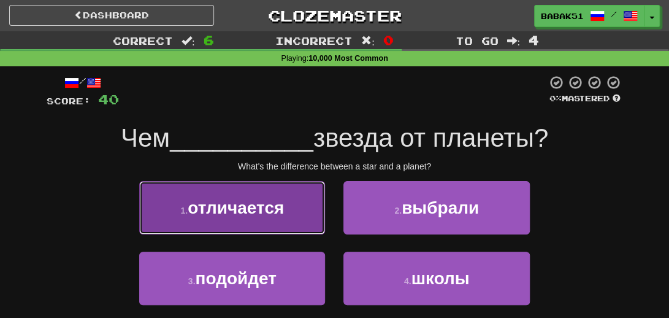
click at [264, 218] on button "1 . отличается" at bounding box center [232, 207] width 186 height 53
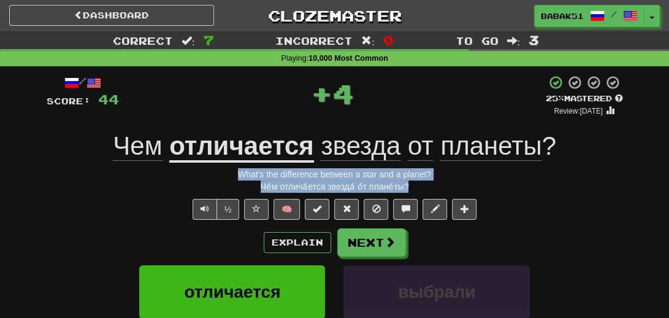
drag, startPoint x: 437, startPoint y: 182, endPoint x: 222, endPoint y: 180, distance: 214.6
click at [223, 177] on div "/ Score: 44 + 4 25 % Mastered Review: 2025-08-20 Чем отличается звезда от плане…" at bounding box center [335, 273] width 576 height 397
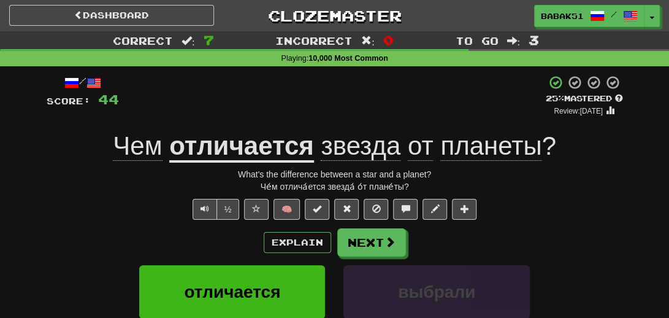
click at [93, 238] on div "Explain Next" at bounding box center [335, 242] width 576 height 28
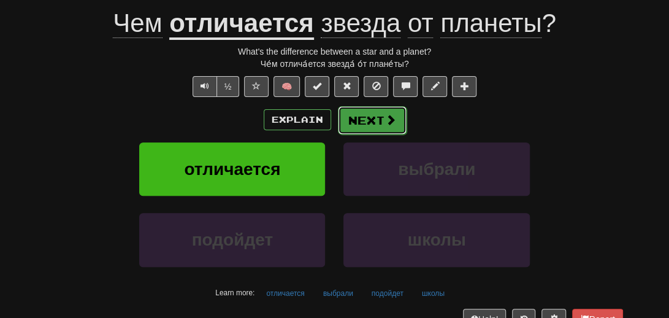
click at [370, 127] on button "Next" at bounding box center [372, 120] width 69 height 28
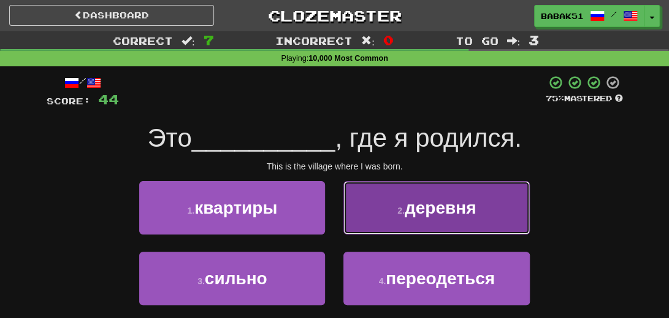
click at [439, 216] on button "2 . деревня" at bounding box center [436, 207] width 186 height 53
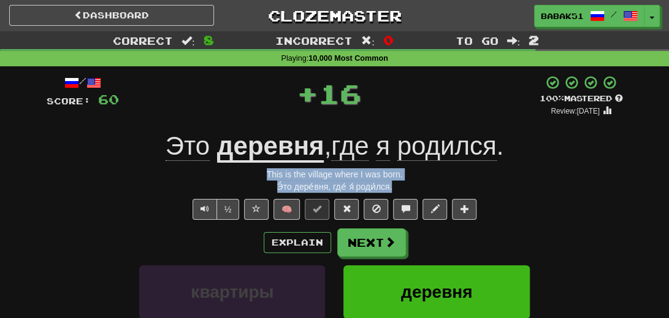
drag, startPoint x: 402, startPoint y: 187, endPoint x: 249, endPoint y: 166, distance: 154.7
click at [249, 166] on div "/ Score: 60 + 16 100 % Mastered Review: 2026-02-15 Это деревня , где я родился …" at bounding box center [335, 273] width 576 height 397
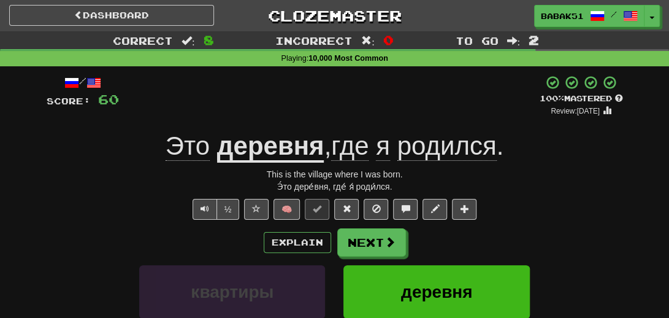
click at [93, 216] on div "½ 🧠" at bounding box center [335, 209] width 576 height 21
click at [387, 251] on button "Next" at bounding box center [372, 243] width 69 height 28
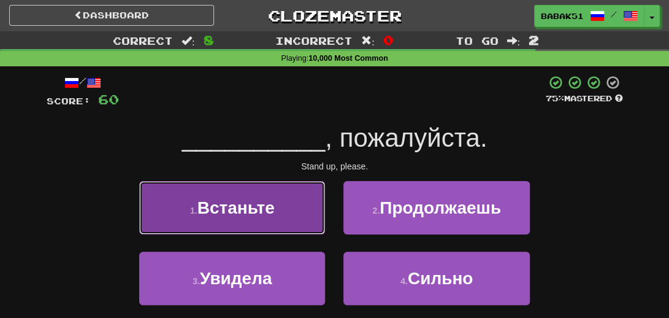
click at [222, 202] on span "Встаньте" at bounding box center [235, 207] width 77 height 19
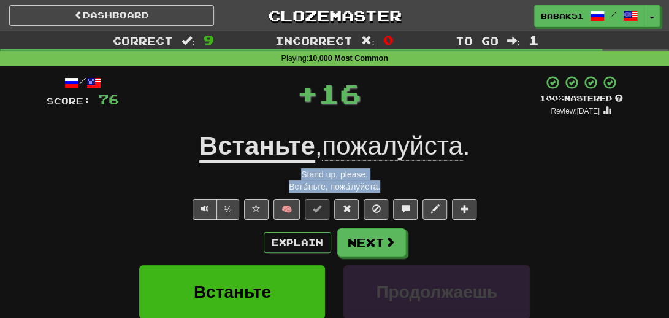
drag, startPoint x: 392, startPoint y: 182, endPoint x: 277, endPoint y: 174, distance: 115.6
click at [277, 174] on div "/ Score: 76 + 16 100 % Mastered Review: 2026-02-15 Встаньте , пожалуйста . Stan…" at bounding box center [335, 273] width 576 height 397
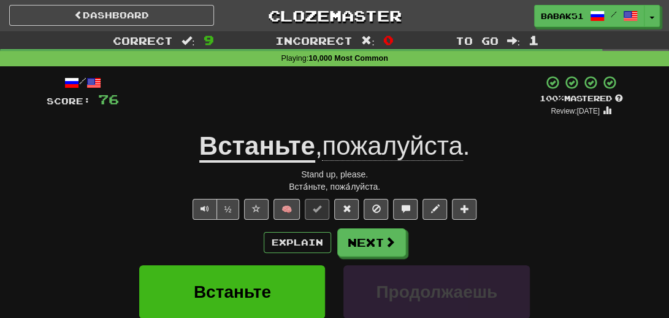
click at [78, 204] on div "½ 🧠" at bounding box center [335, 209] width 576 height 21
click at [366, 237] on button "Next" at bounding box center [372, 243] width 69 height 28
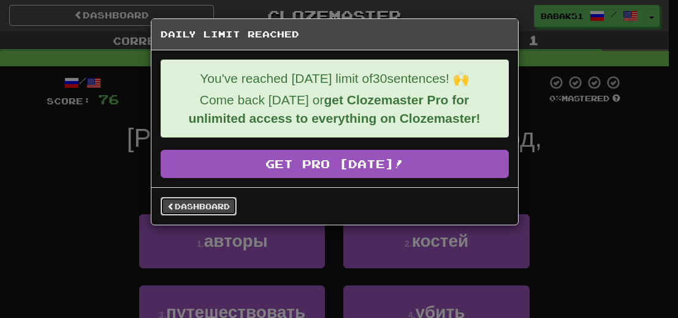
click at [197, 208] on link "Dashboard" at bounding box center [199, 206] width 76 height 18
